Goal: Task Accomplishment & Management: Manage account settings

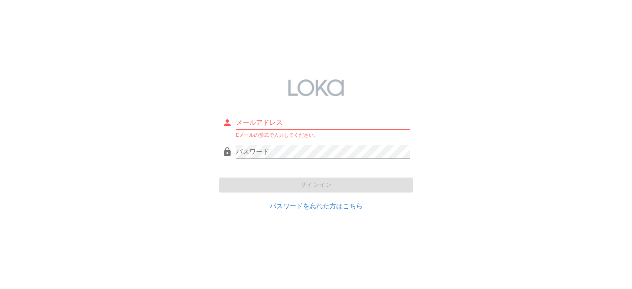
type input "[EMAIL_ADDRESS][DOMAIN_NAME]"
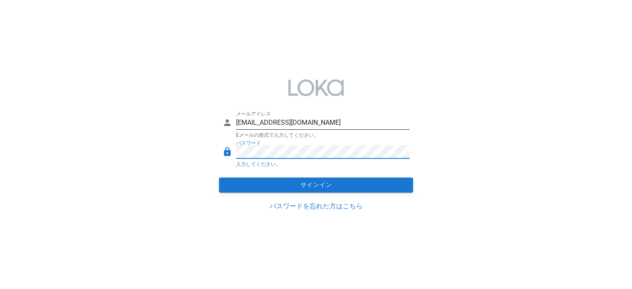
click at [219, 177] on button "サインイン" at bounding box center [316, 184] width 194 height 15
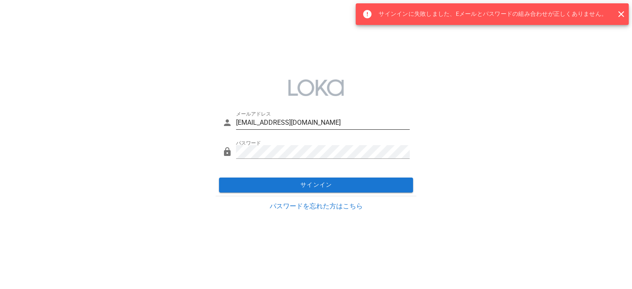
click at [318, 114] on div "メールアドレス [EMAIL_ADDRESS][DOMAIN_NAME]" at bounding box center [315, 124] width 187 height 27
drag, startPoint x: 320, startPoint y: 121, endPoint x: 222, endPoint y: 121, distance: 97.3
click at [222, 121] on div "メールアドレス [EMAIL_ADDRESS][DOMAIN_NAME]" at bounding box center [315, 124] width 187 height 27
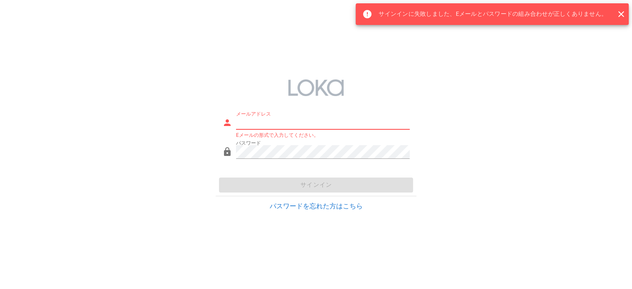
type input "[EMAIL_ADDRESS][DOMAIN_NAME]"
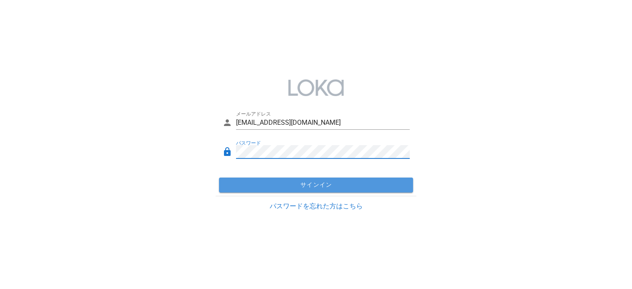
click at [296, 181] on span "サインイン" at bounding box center [315, 184] width 187 height 7
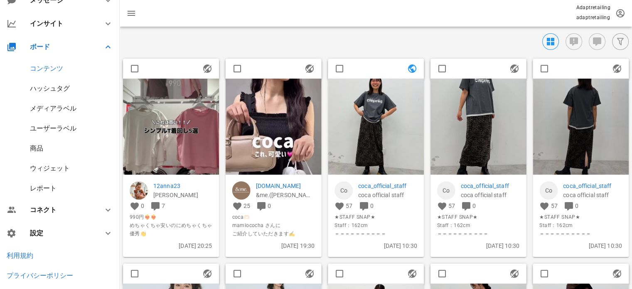
scroll to position [46, 0]
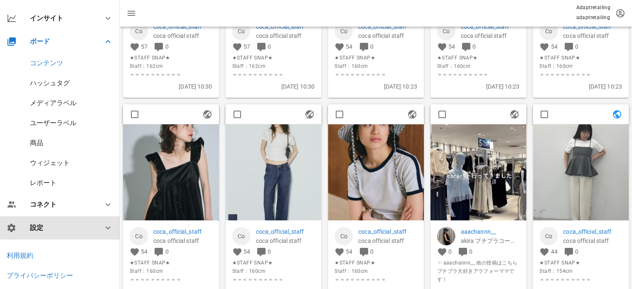
click at [67, 227] on div "設定" at bounding box center [61, 228] width 63 height 8
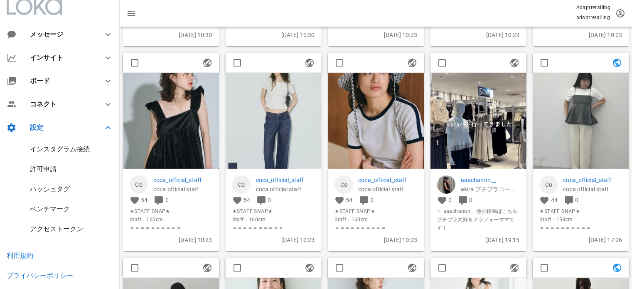
scroll to position [6, 0]
click at [70, 159] on div "インスタグラム接続" at bounding box center [60, 150] width 120 height 20
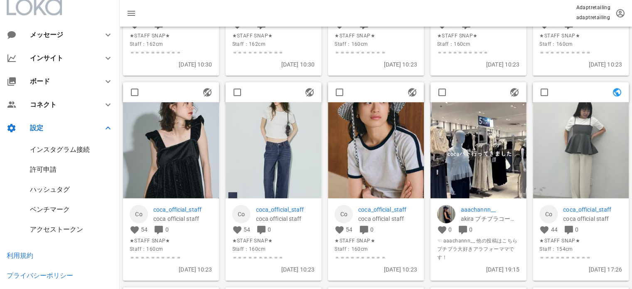
scroll to position [457, 0]
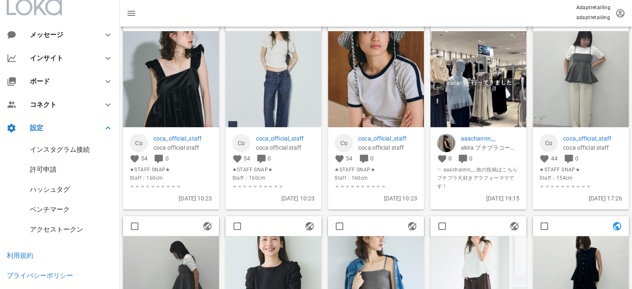
click at [58, 229] on div "アクセストークン" at bounding box center [56, 229] width 53 height 8
